Goal: Task Accomplishment & Management: Use online tool/utility

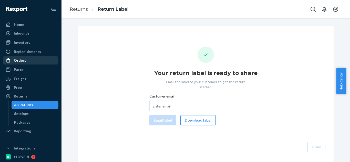
click at [32, 62] on div "Orders" at bounding box center [31, 60] width 54 height 7
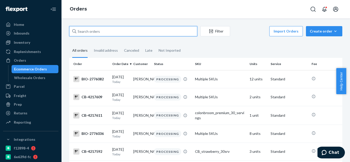
click at [123, 31] on input "text" at bounding box center [133, 31] width 128 height 10
click at [90, 31] on input "text" at bounding box center [133, 31] width 128 height 10
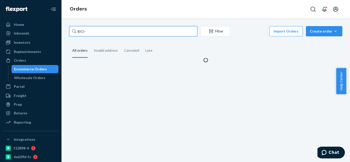
paste input "2727390"
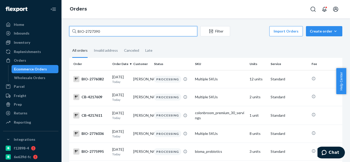
type input "BIO-2727390"
click at [145, 33] on input "BIO-2727390" at bounding box center [133, 31] width 128 height 10
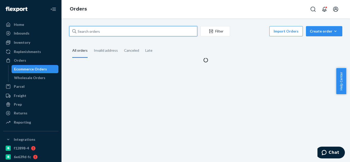
paste input "[PERSON_NAME]"
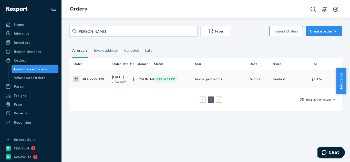
type input "[PERSON_NAME]"
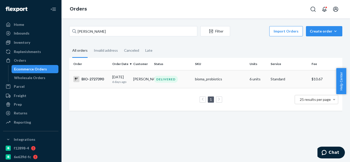
click at [93, 83] on td "BIO-2727390" at bounding box center [89, 79] width 41 height 18
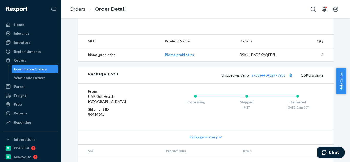
scroll to position [154, 0]
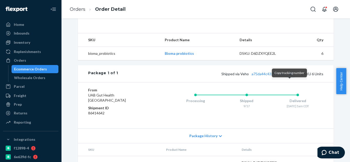
click at [290, 77] on button "Copy tracking number" at bounding box center [290, 74] width 7 height 7
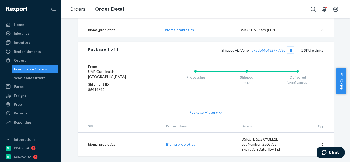
scroll to position [180, 0]
click at [276, 52] on link "a75da44c432977a3c" at bounding box center [269, 50] width 34 height 4
click at [30, 60] on div "Orders" at bounding box center [31, 60] width 54 height 7
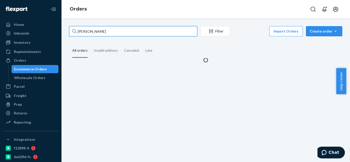
click at [99, 33] on input "[PERSON_NAME]" at bounding box center [133, 31] width 128 height 10
paste input "2686403"
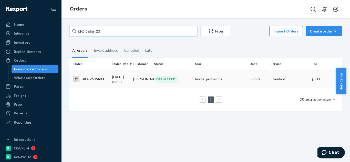
type input "BIO-2686403"
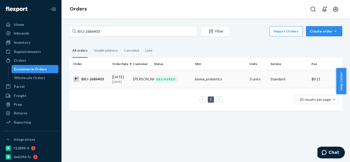
click at [93, 83] on td "BIO-2686403" at bounding box center [89, 79] width 41 height 18
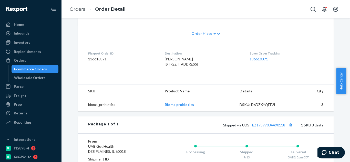
scroll to position [154, 0]
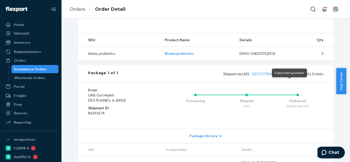
click at [290, 77] on button "Copy tracking number" at bounding box center [290, 74] width 7 height 7
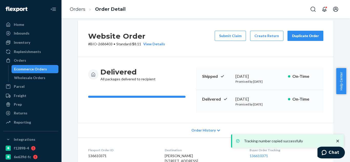
scroll to position [0, 0]
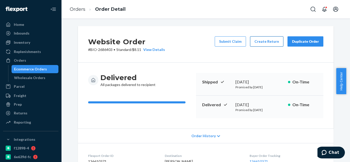
click at [267, 41] on button "Create Return" at bounding box center [266, 41] width 33 height 10
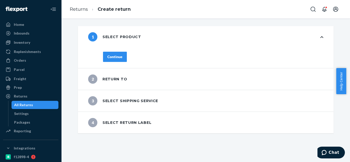
click at [124, 57] on button "Continue" at bounding box center [115, 57] width 24 height 10
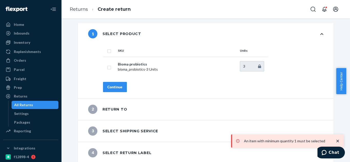
scroll to position [5, 0]
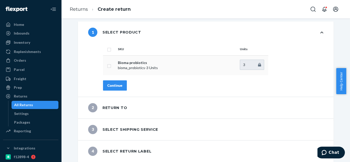
click at [108, 70] on td at bounding box center [109, 65] width 13 height 20
click at [105, 65] on td at bounding box center [109, 65] width 13 height 20
click at [104, 68] on td at bounding box center [109, 65] width 13 height 20
click at [108, 68] on input "checkbox" at bounding box center [109, 65] width 4 height 5
checkbox input "true"
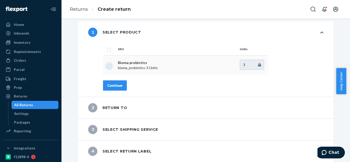
checkbox input "true"
click at [111, 84] on div "Continue" at bounding box center [114, 85] width 15 height 5
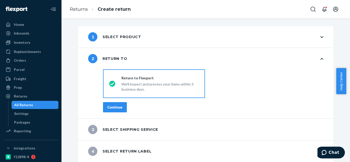
scroll to position [0, 0]
click at [109, 109] on div "Continue" at bounding box center [114, 107] width 15 height 5
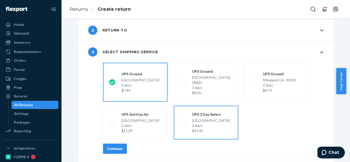
scroll to position [43, 0]
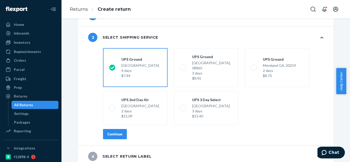
click at [114, 133] on button "Continue" at bounding box center [115, 134] width 24 height 10
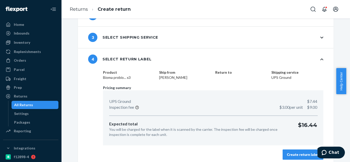
scroll to position [47, 0]
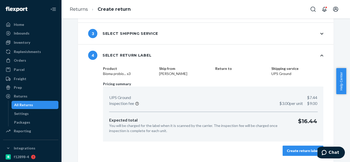
click at [308, 148] on button "Create return label" at bounding box center [303, 151] width 41 height 10
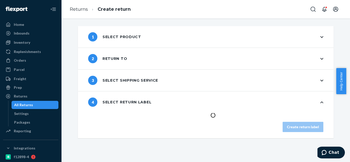
scroll to position [0, 0]
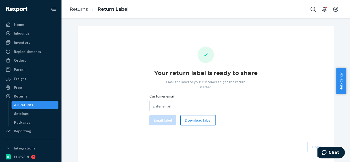
click at [197, 120] on button "Download label" at bounding box center [198, 120] width 35 height 10
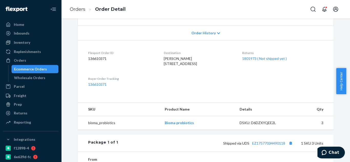
scroll to position [128, 0]
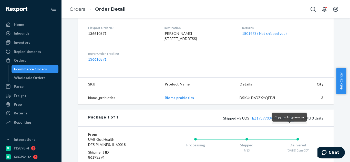
click at [290, 122] on button "Copy tracking number" at bounding box center [290, 118] width 7 height 7
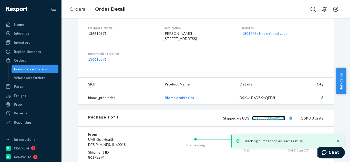
click at [273, 121] on link "EZ17577034490118" at bounding box center [268, 118] width 33 height 4
